Goal: Information Seeking & Learning: Learn about a topic

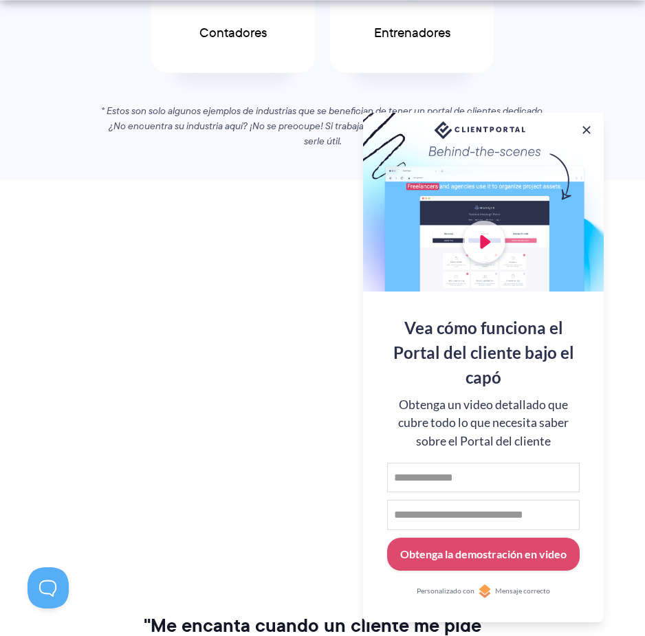
scroll to position [963, 0]
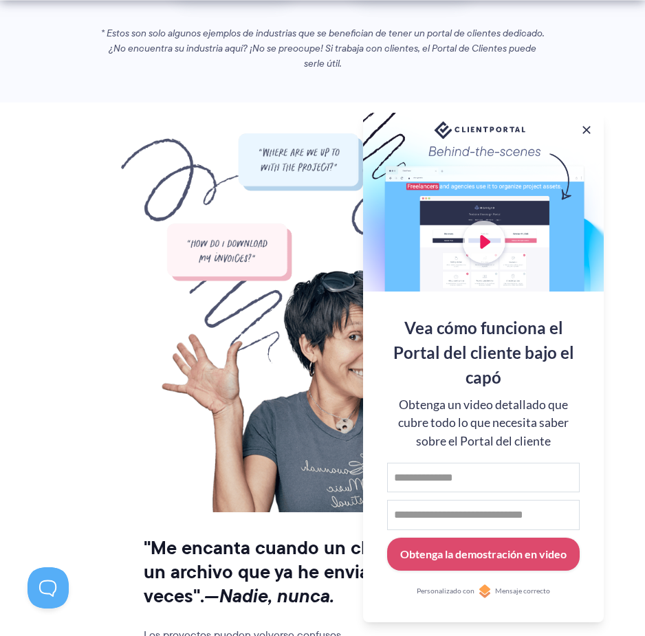
click at [591, 128] on button at bounding box center [587, 130] width 14 height 14
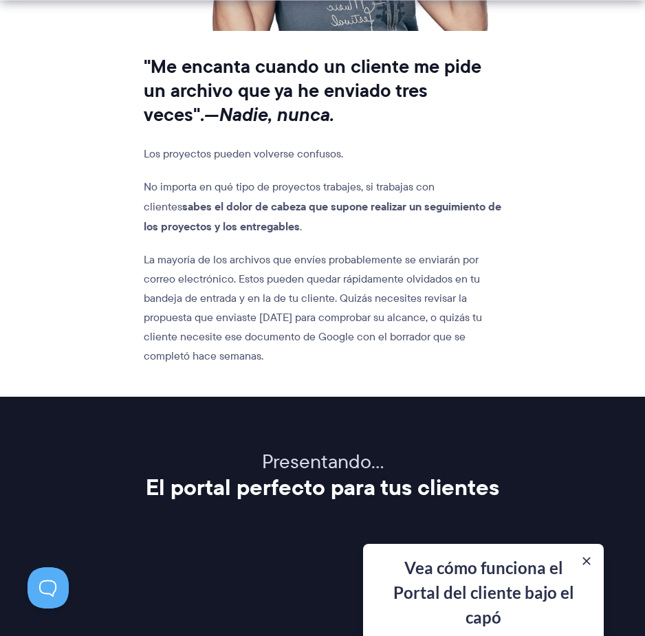
scroll to position [1513, 0]
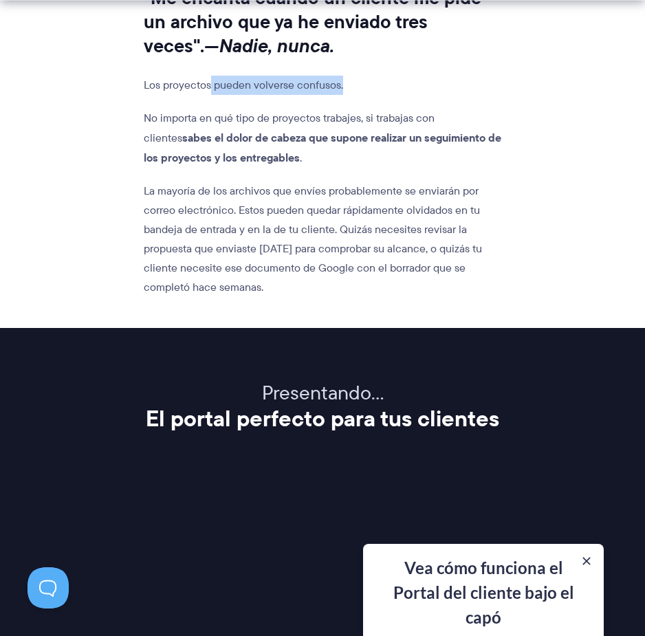
drag, startPoint x: 212, startPoint y: 84, endPoint x: 351, endPoint y: 74, distance: 139.2
click at [351, 74] on div ""Me encanta cuando un cliente me pide un archivo que ya he enviado tres veces".…" at bounding box center [323, 145] width 358 height 366
drag, startPoint x: 176, startPoint y: 107, endPoint x: 166, endPoint y: 108, distance: 10.3
click at [175, 107] on div ""Me encanta cuando un cliente me pide un archivo que ya he enviado tres veces".…" at bounding box center [323, 145] width 358 height 366
drag, startPoint x: 149, startPoint y: 113, endPoint x: 272, endPoint y: 121, distance: 123.3
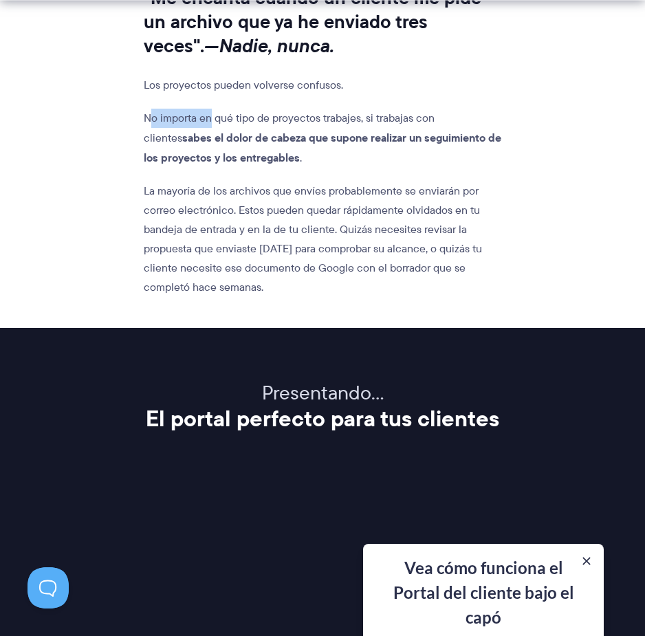
click at [249, 118] on font "No importa en qué tipo de proyectos trabajes, si trabajas con clientes" at bounding box center [289, 128] width 291 height 36
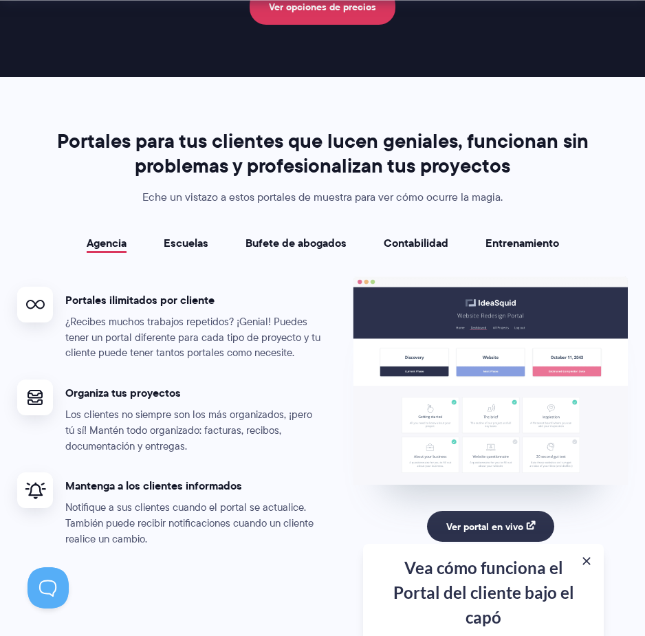
scroll to position [2544, 0]
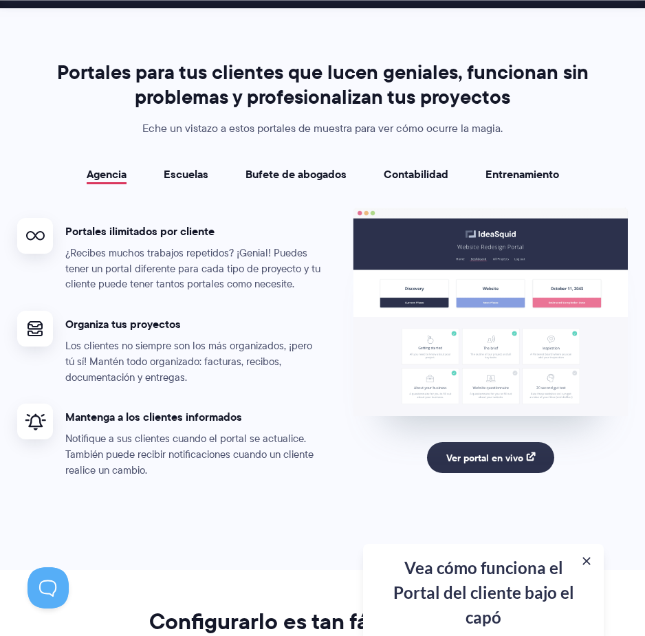
click at [179, 166] on font "Escuelas" at bounding box center [186, 174] width 45 height 17
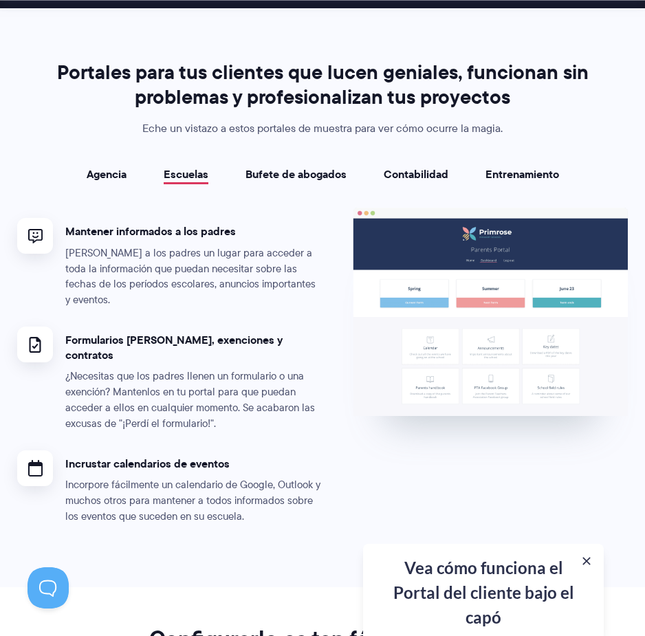
click at [282, 166] on font "Bufete de abogados" at bounding box center [296, 174] width 101 height 17
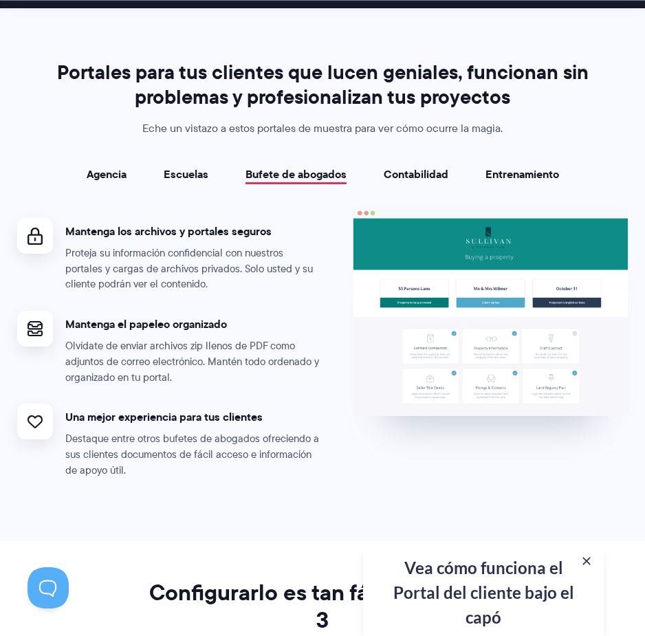
drag, startPoint x: 407, startPoint y: 162, endPoint x: 422, endPoint y: 163, distance: 14.5
click at [407, 166] on font "Contabilidad" at bounding box center [416, 174] width 65 height 17
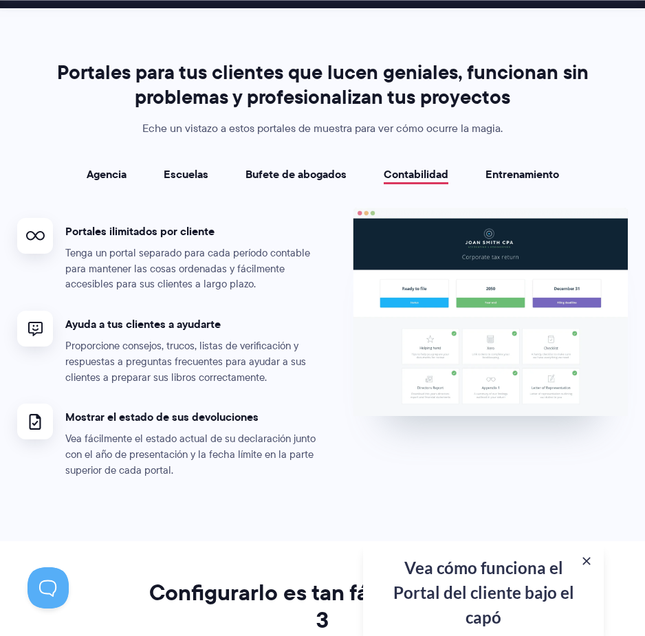
click at [516, 166] on font "Entrenamiento" at bounding box center [523, 174] width 74 height 17
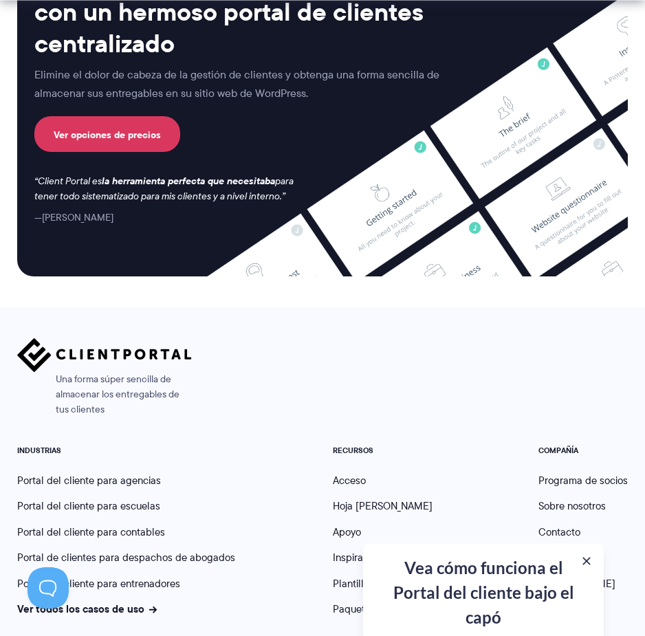
scroll to position [5227, 0]
